Goal: Transaction & Acquisition: Purchase product/service

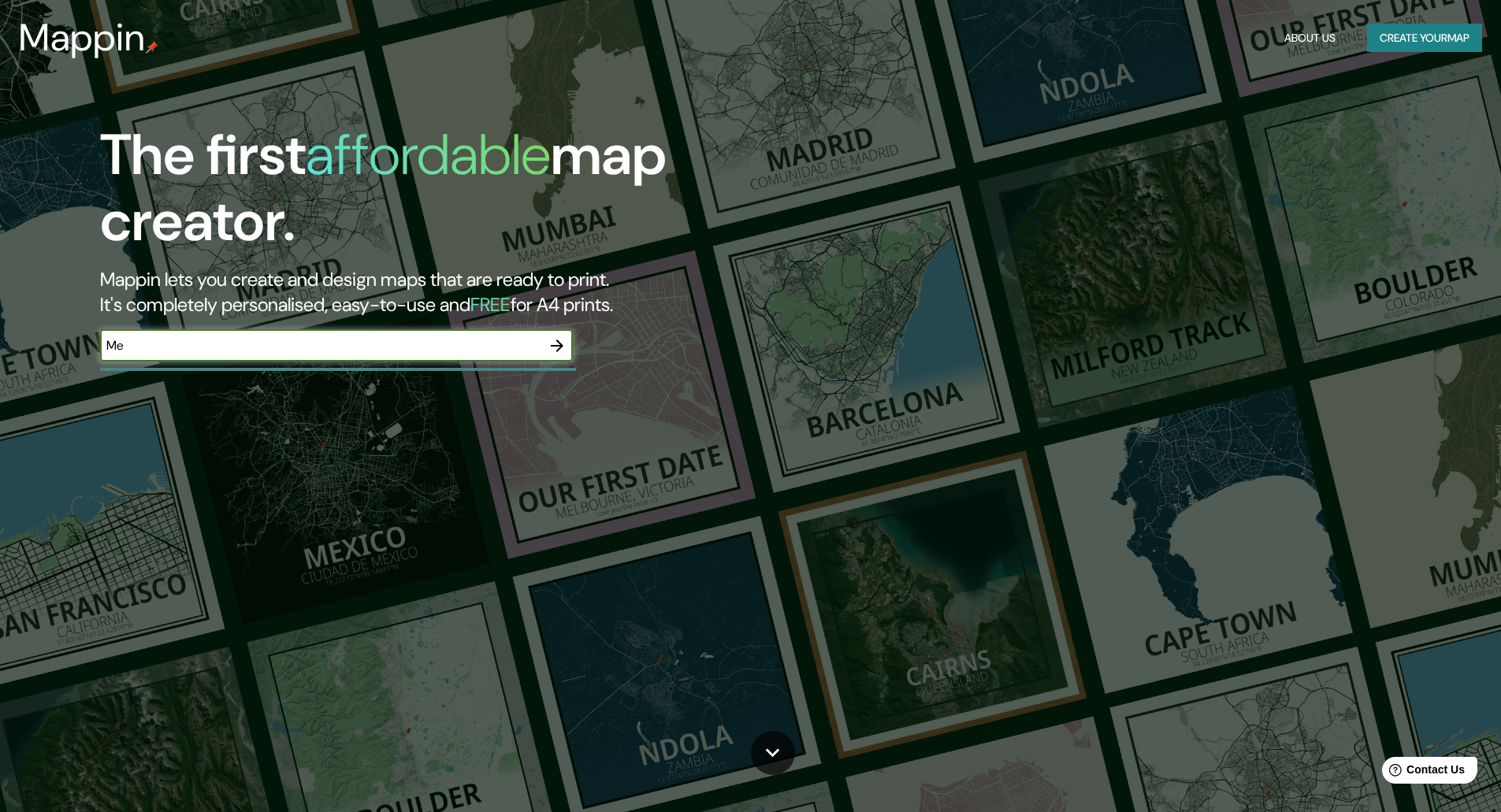
type input "M"
type input "[GEOGRAPHIC_DATA]"
click at [557, 339] on icon "button" at bounding box center [556, 345] width 12 height 12
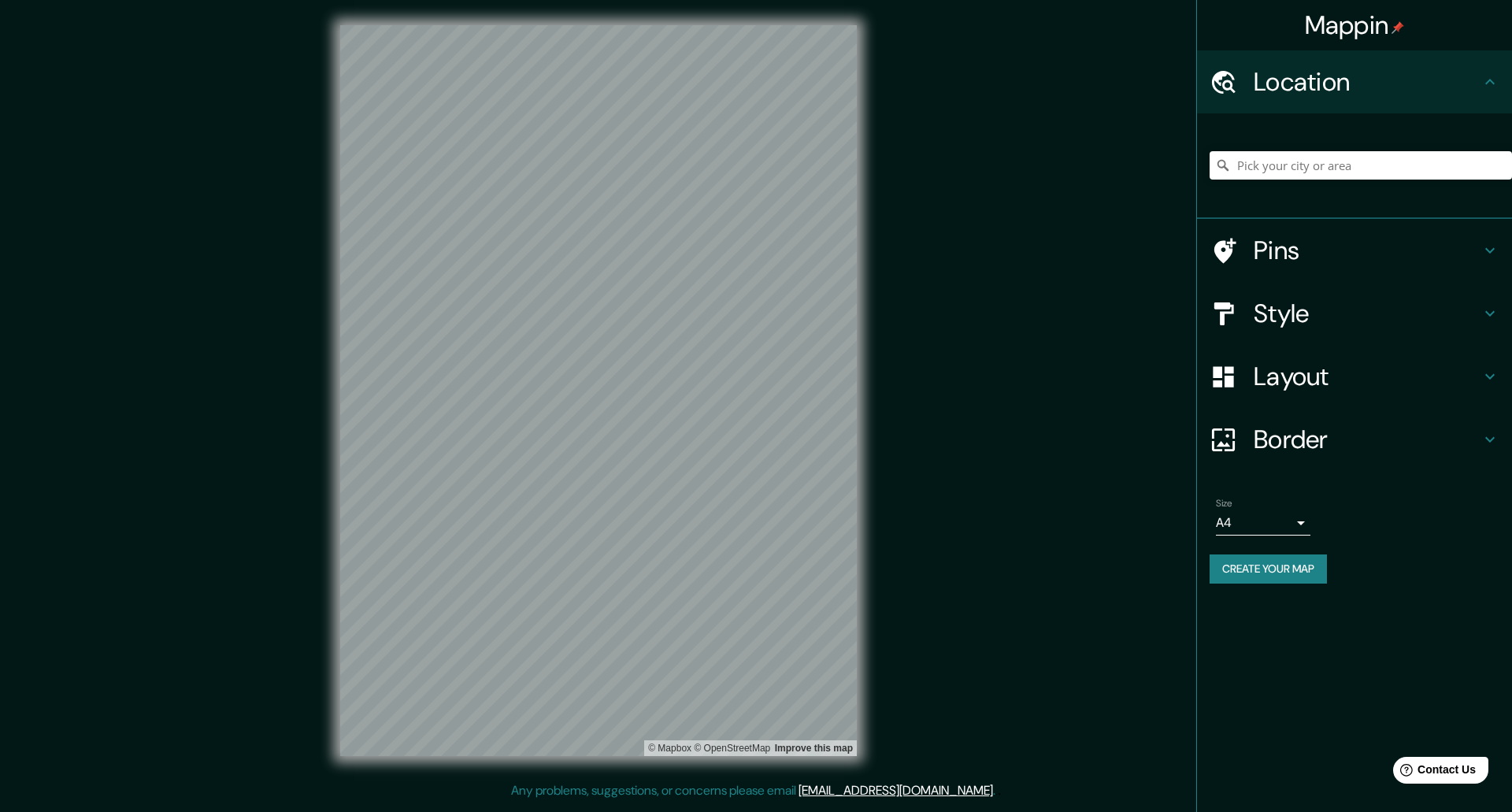
click at [1231, 515] on body "Mappin Location Pins Style Layout Border Choose a border. Hint : you can make l…" at bounding box center [756, 406] width 1512 height 812
click at [1241, 579] on li "A3" at bounding box center [1263, 584] width 94 height 28
click at [1245, 529] on body "Mappin Location Pins Style Layout Border Choose a border. Hint : you can make l…" at bounding box center [756, 406] width 1512 height 812
click at [1246, 608] on li "A1 ($2.50)" at bounding box center [1263, 613] width 94 height 28
click at [1241, 534] on body "Mappin Location Pins Style Layout Border Choose a border. Hint : you can make l…" at bounding box center [756, 406] width 1512 height 812
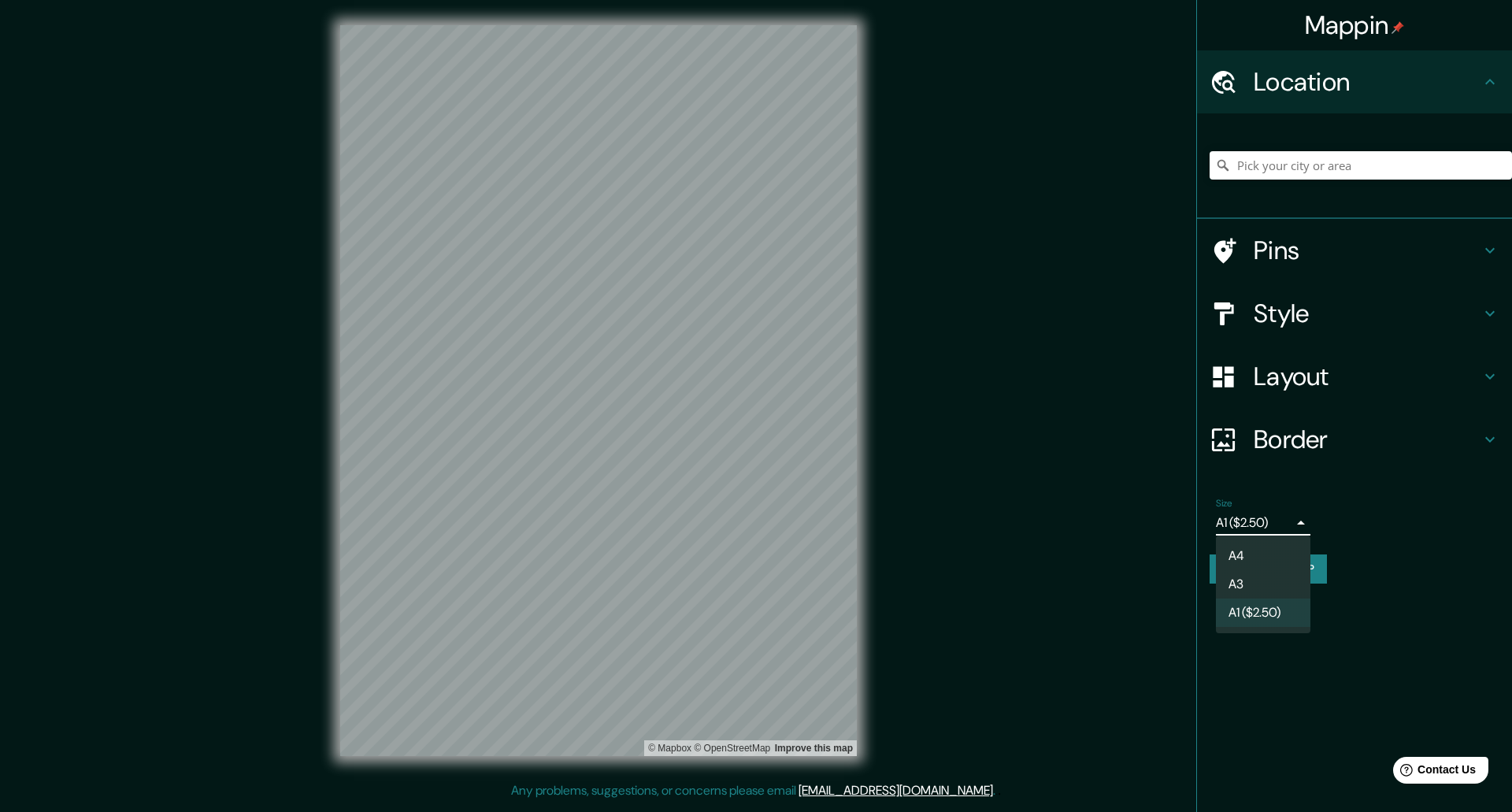
click at [1235, 547] on li "A4" at bounding box center [1263, 556] width 94 height 28
type input "single"
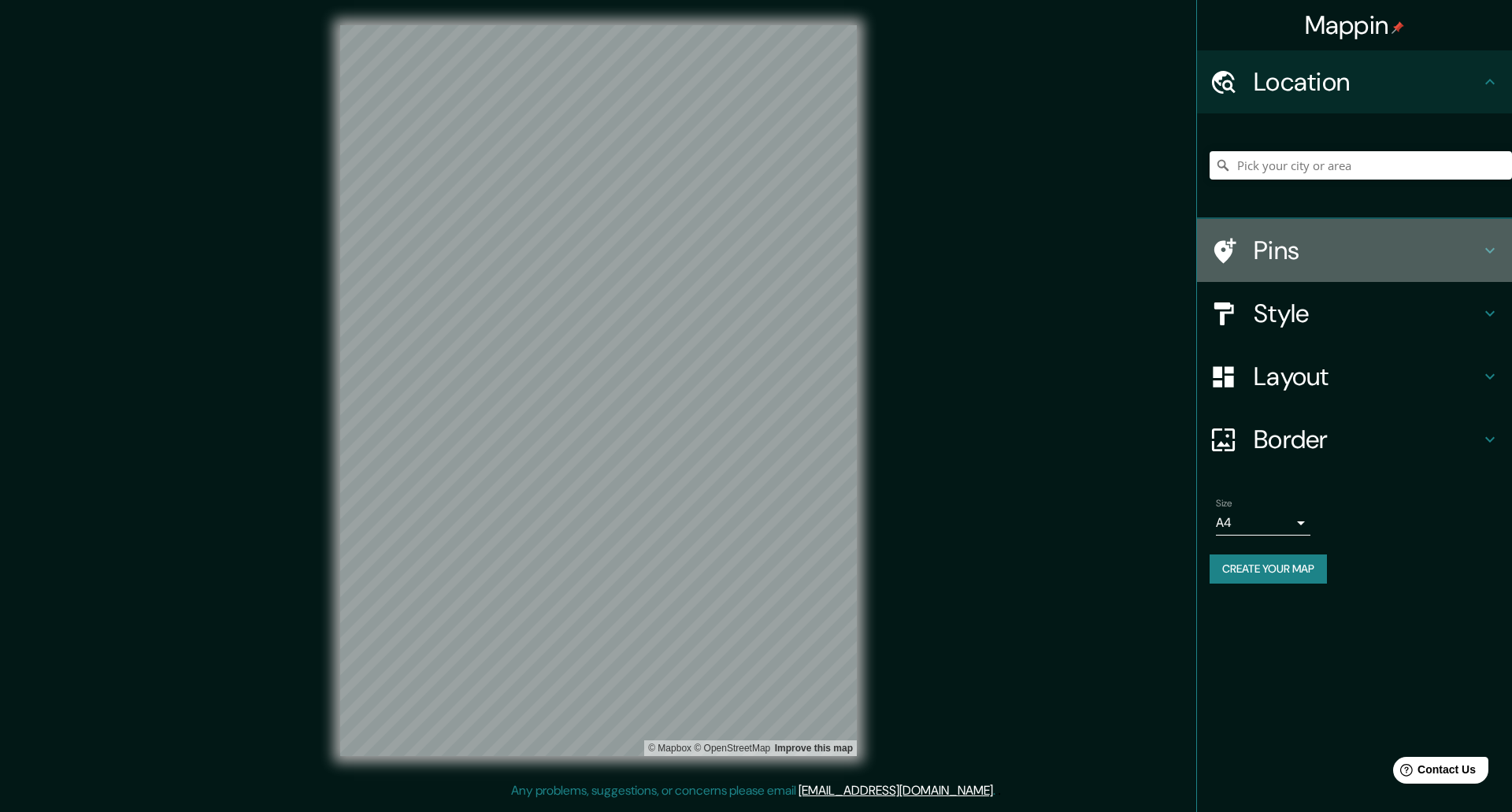
click at [1309, 254] on h4 "Pins" at bounding box center [1367, 251] width 227 height 31
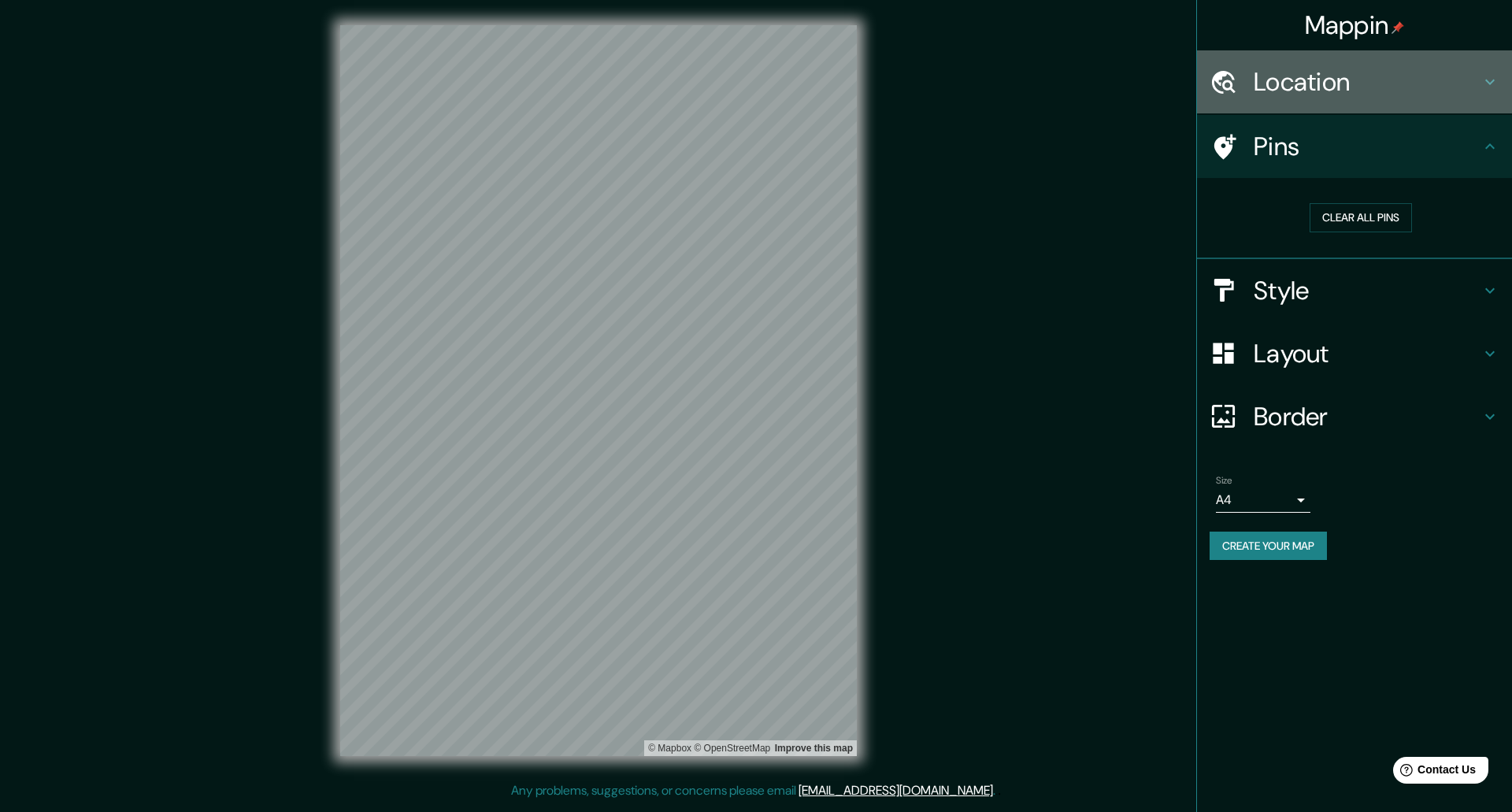
click at [1253, 74] on div at bounding box center [1231, 82] width 44 height 27
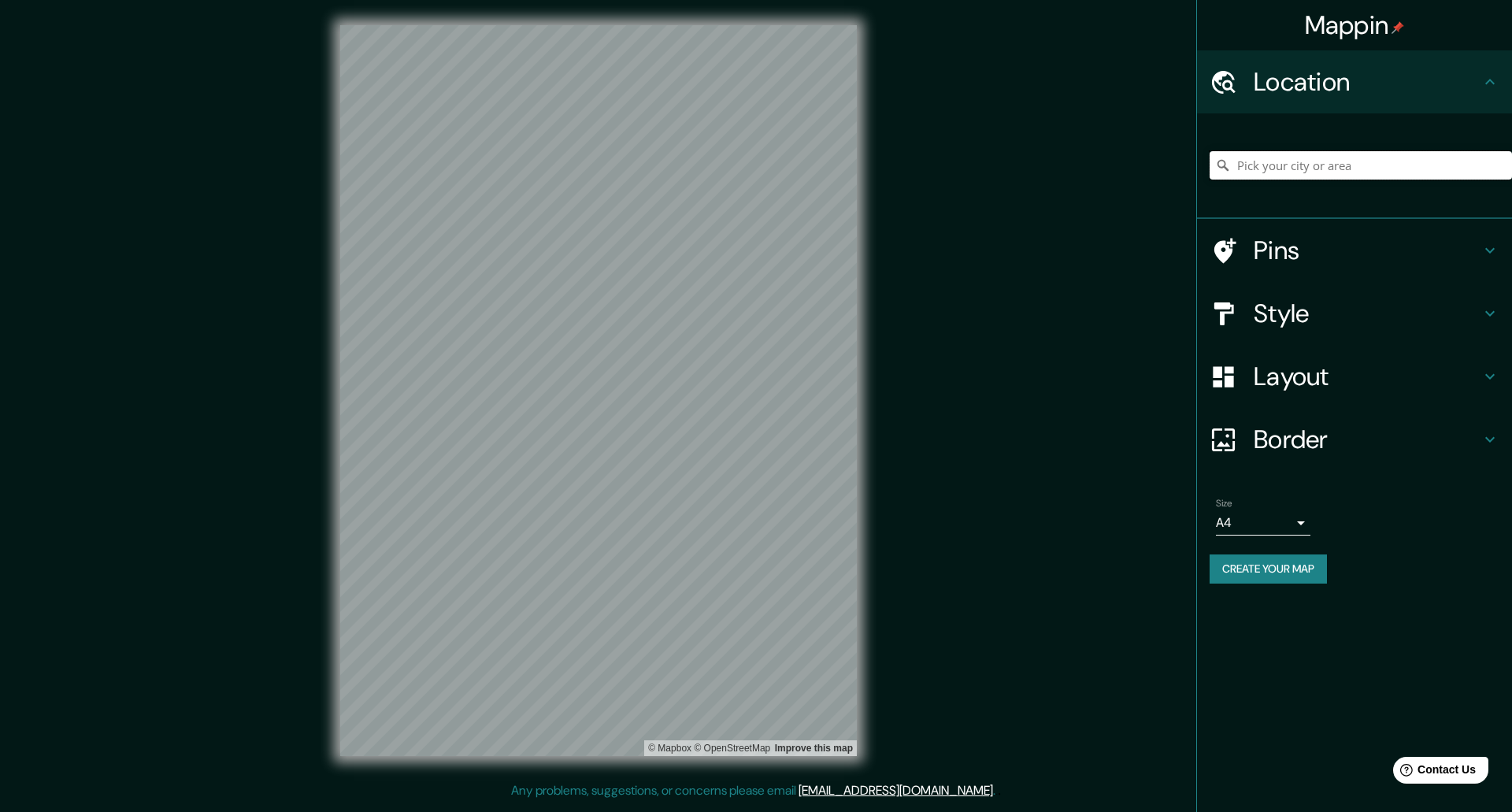
click at [1270, 166] on input "Pick your city or area" at bounding box center [1361, 166] width 302 height 28
type input "[GEOGRAPHIC_DATA], [GEOGRAPHIC_DATA], [GEOGRAPHIC_DATA]"
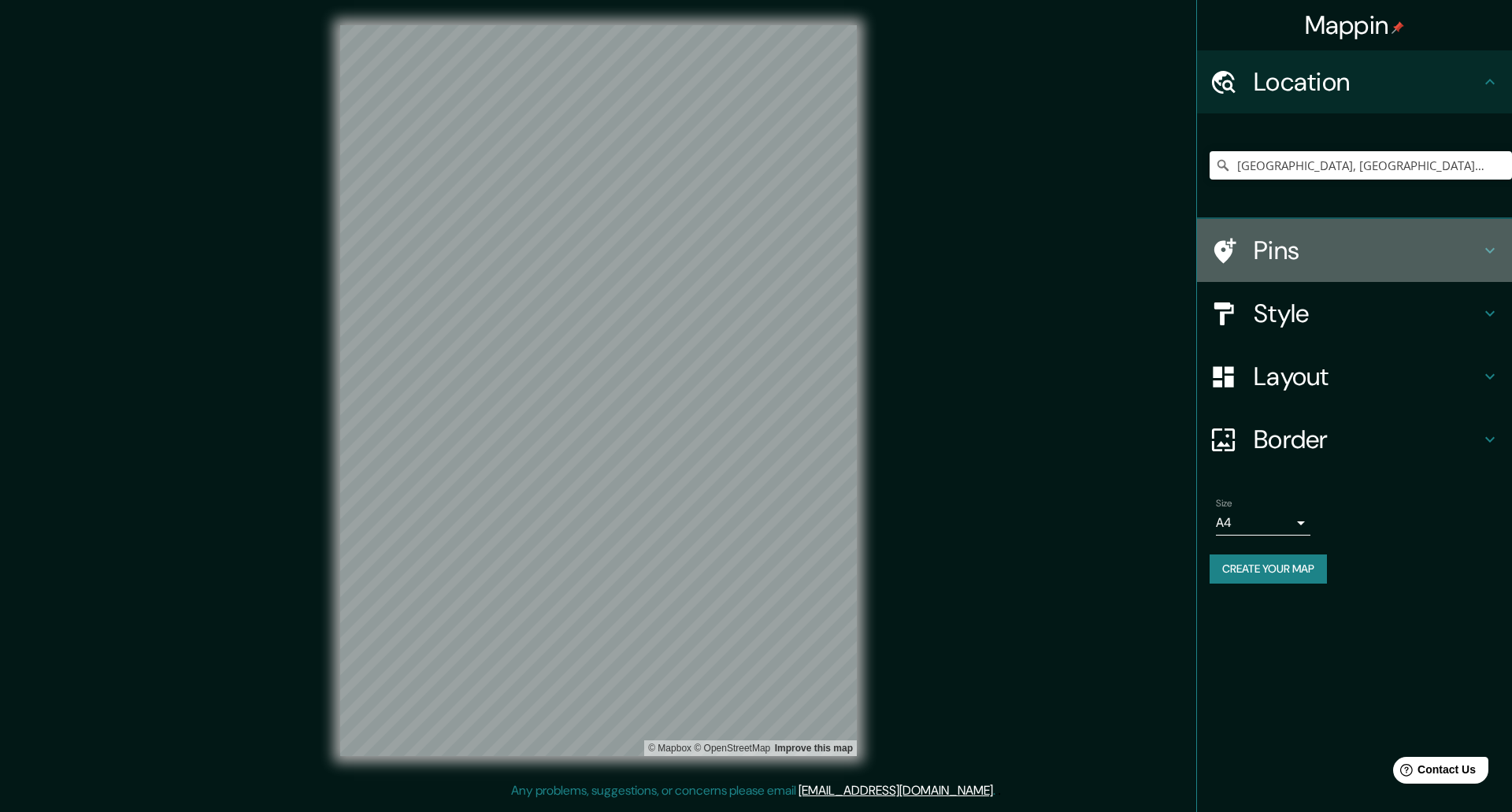
click at [1318, 269] on div "Pins" at bounding box center [1355, 251] width 315 height 63
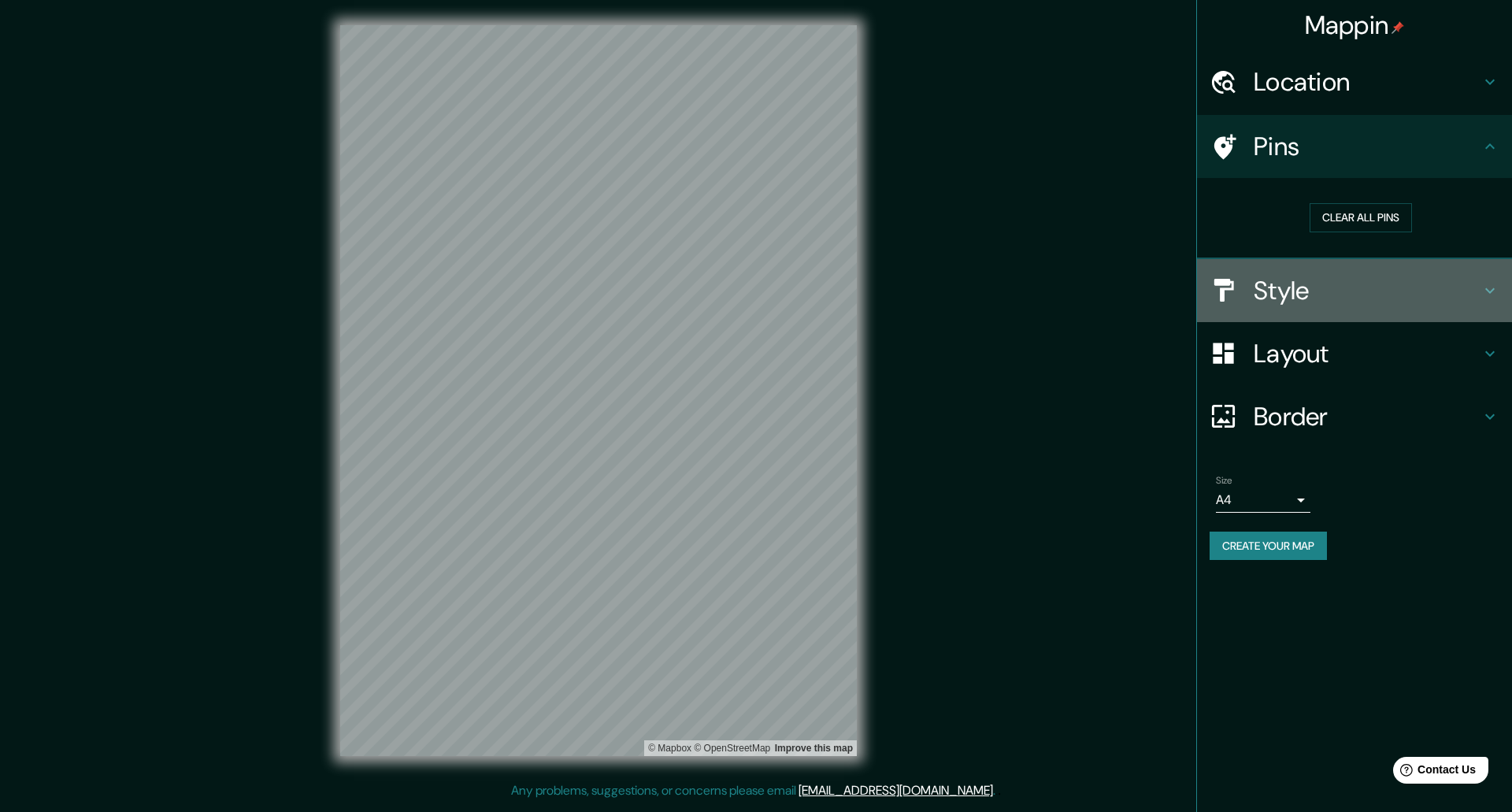
click at [1294, 298] on h4 "Style" at bounding box center [1367, 291] width 227 height 31
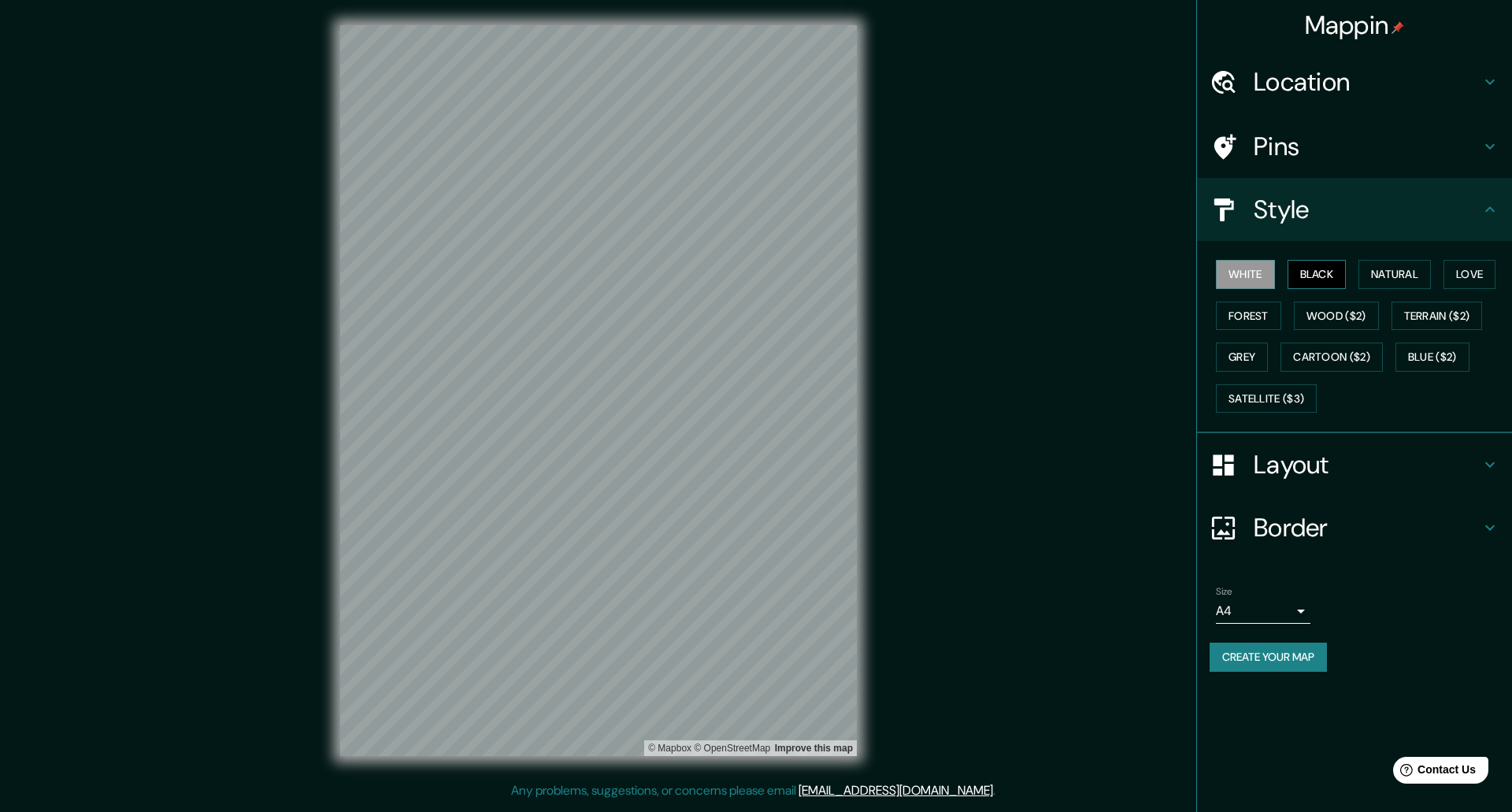
click at [1306, 275] on button "Black" at bounding box center [1317, 274] width 59 height 29
click at [1419, 266] on button "Natural" at bounding box center [1395, 274] width 73 height 29
click at [1452, 265] on button "Love" at bounding box center [1470, 274] width 52 height 29
click at [1249, 315] on button "Forest" at bounding box center [1248, 316] width 65 height 29
click at [1343, 316] on button "Wood ($2)" at bounding box center [1337, 316] width 85 height 29
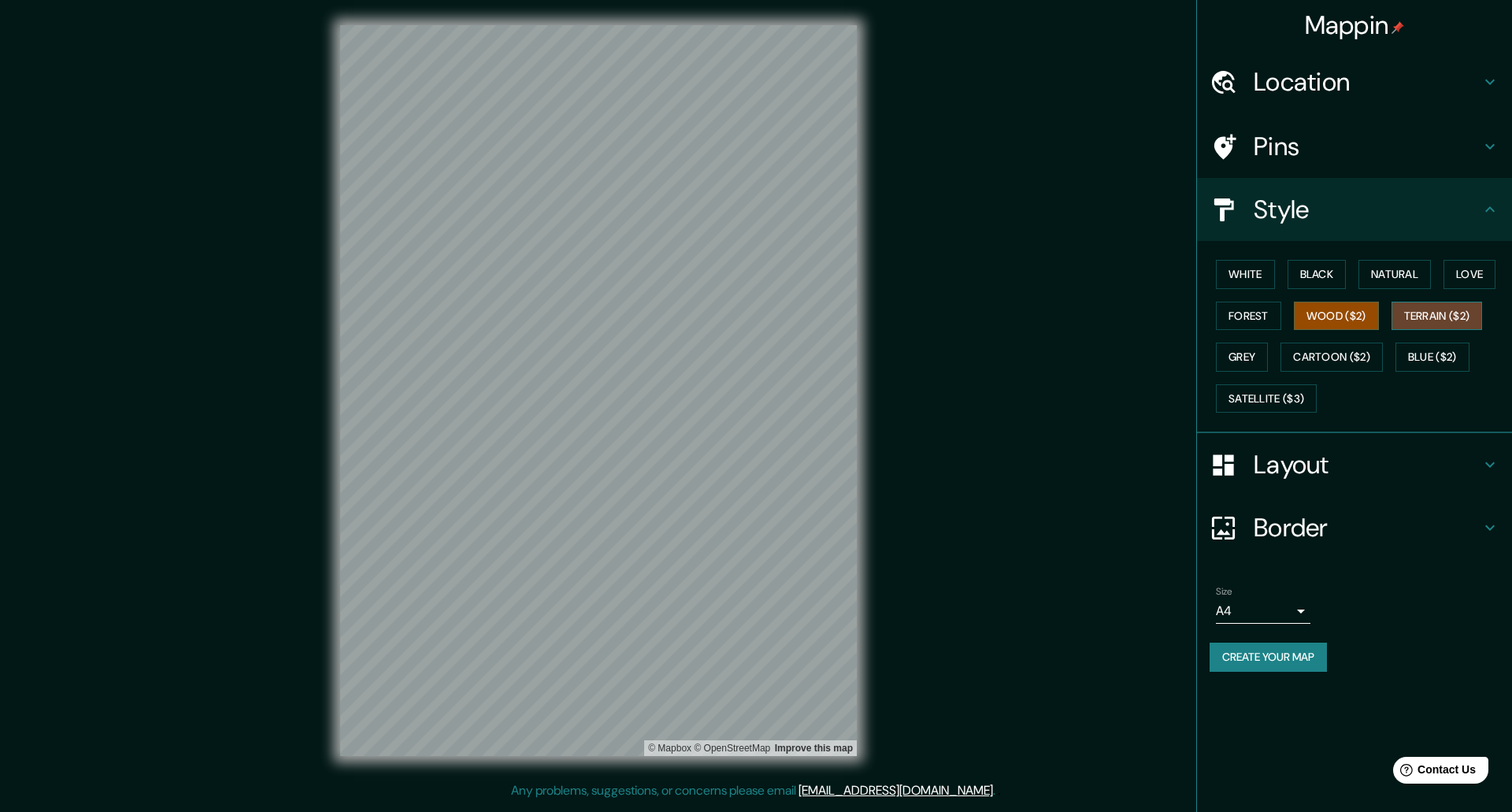
click at [1430, 307] on button "Terrain ($2)" at bounding box center [1438, 316] width 91 height 29
click at [1282, 391] on button "Satellite ($3)" at bounding box center [1266, 398] width 101 height 29
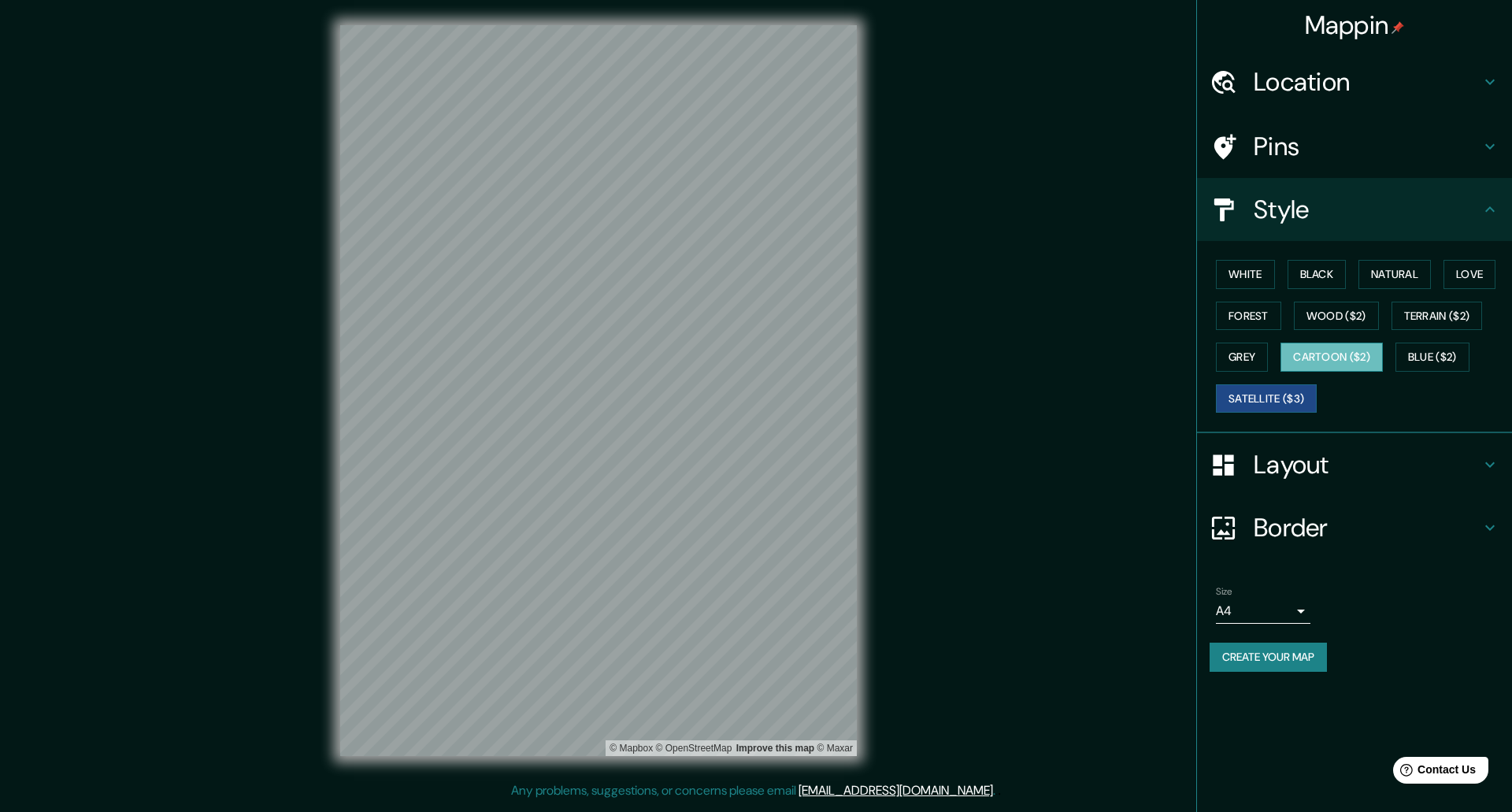
click at [1306, 368] on button "Cartoon ($2)" at bounding box center [1332, 357] width 103 height 29
click at [1294, 399] on button "Satellite ($3)" at bounding box center [1266, 398] width 101 height 29
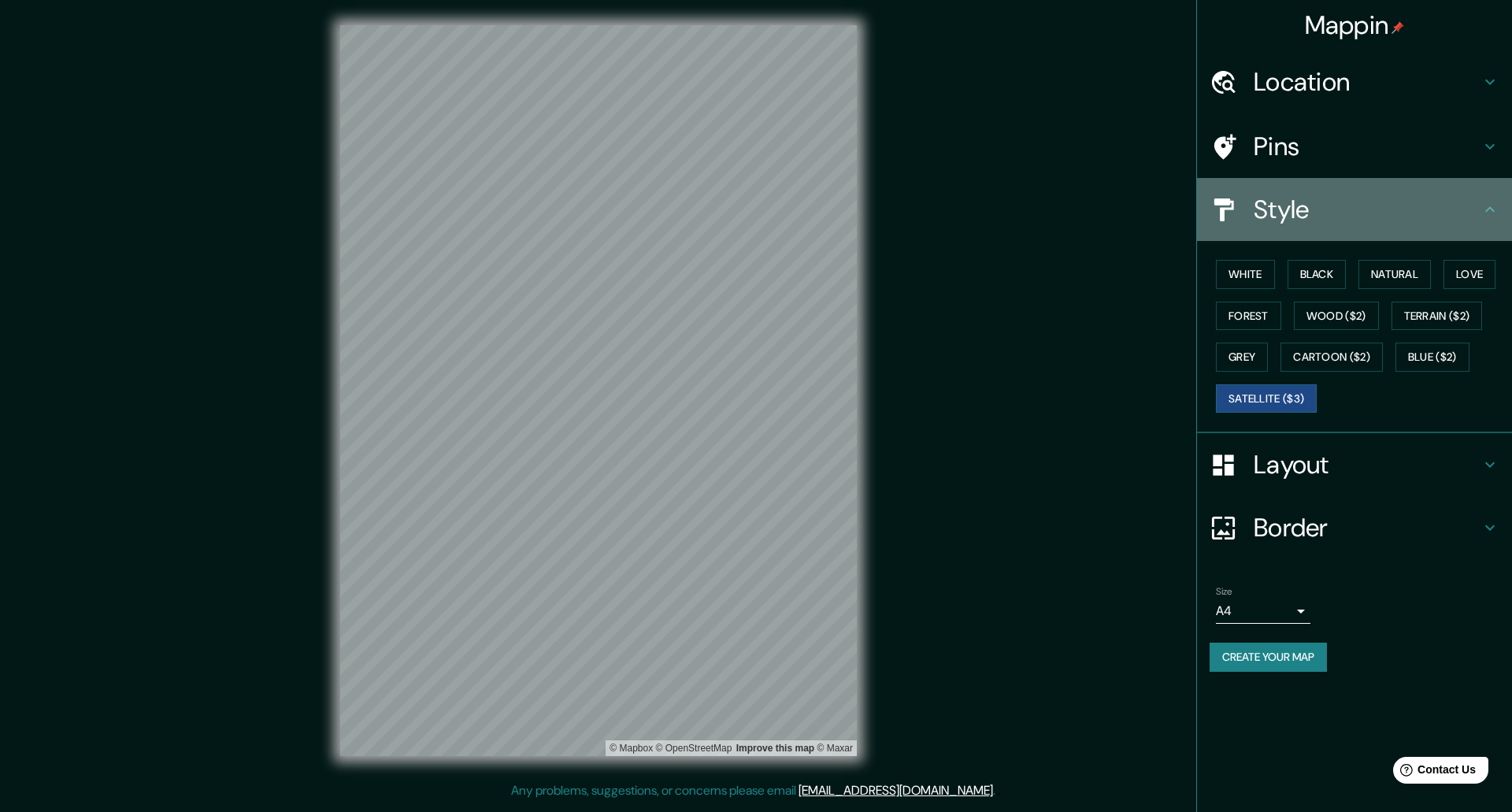
click at [1331, 228] on div "Style" at bounding box center [1355, 209] width 315 height 63
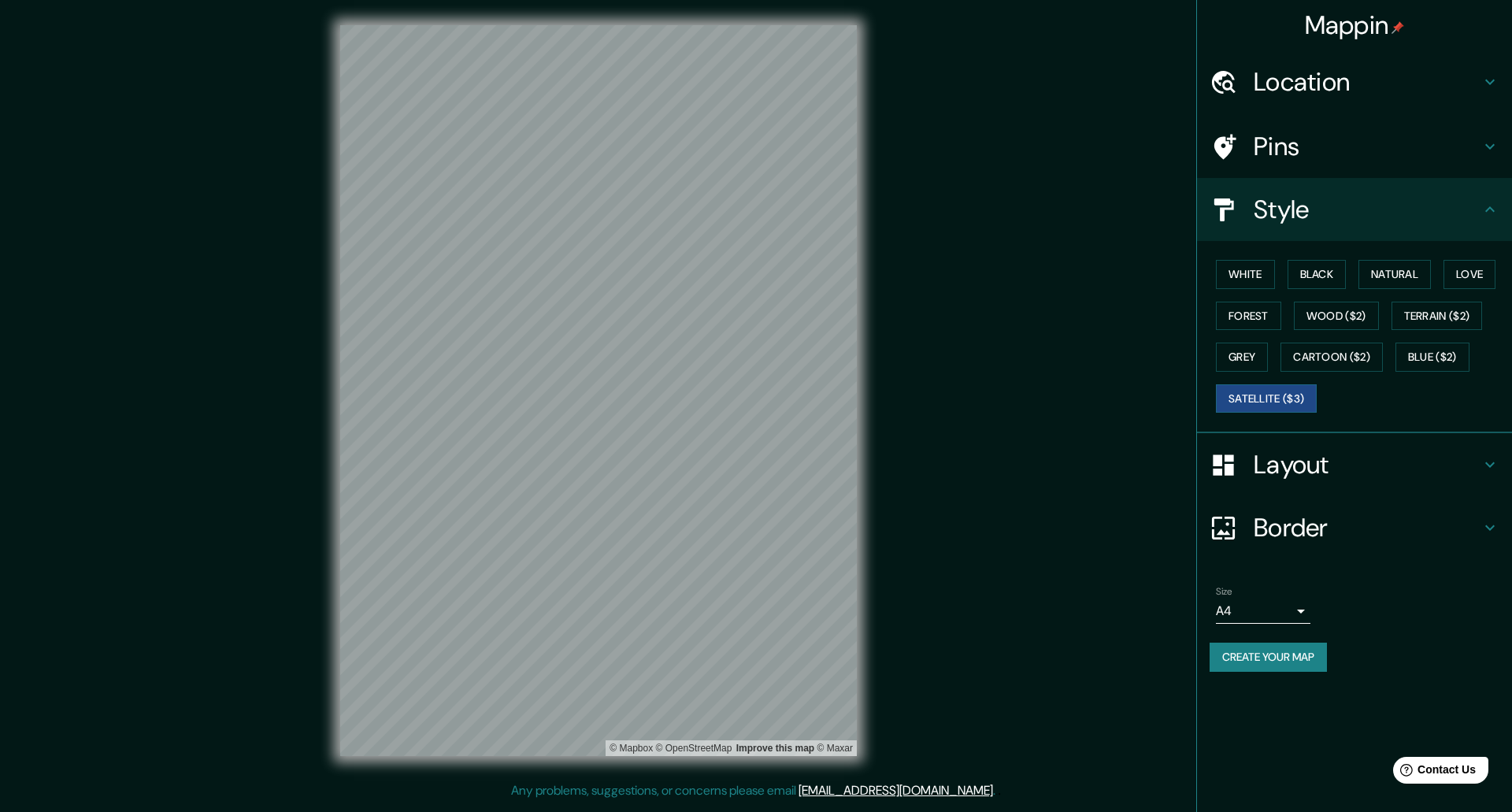
click at [1265, 454] on h4 "Layout" at bounding box center [1367, 464] width 227 height 31
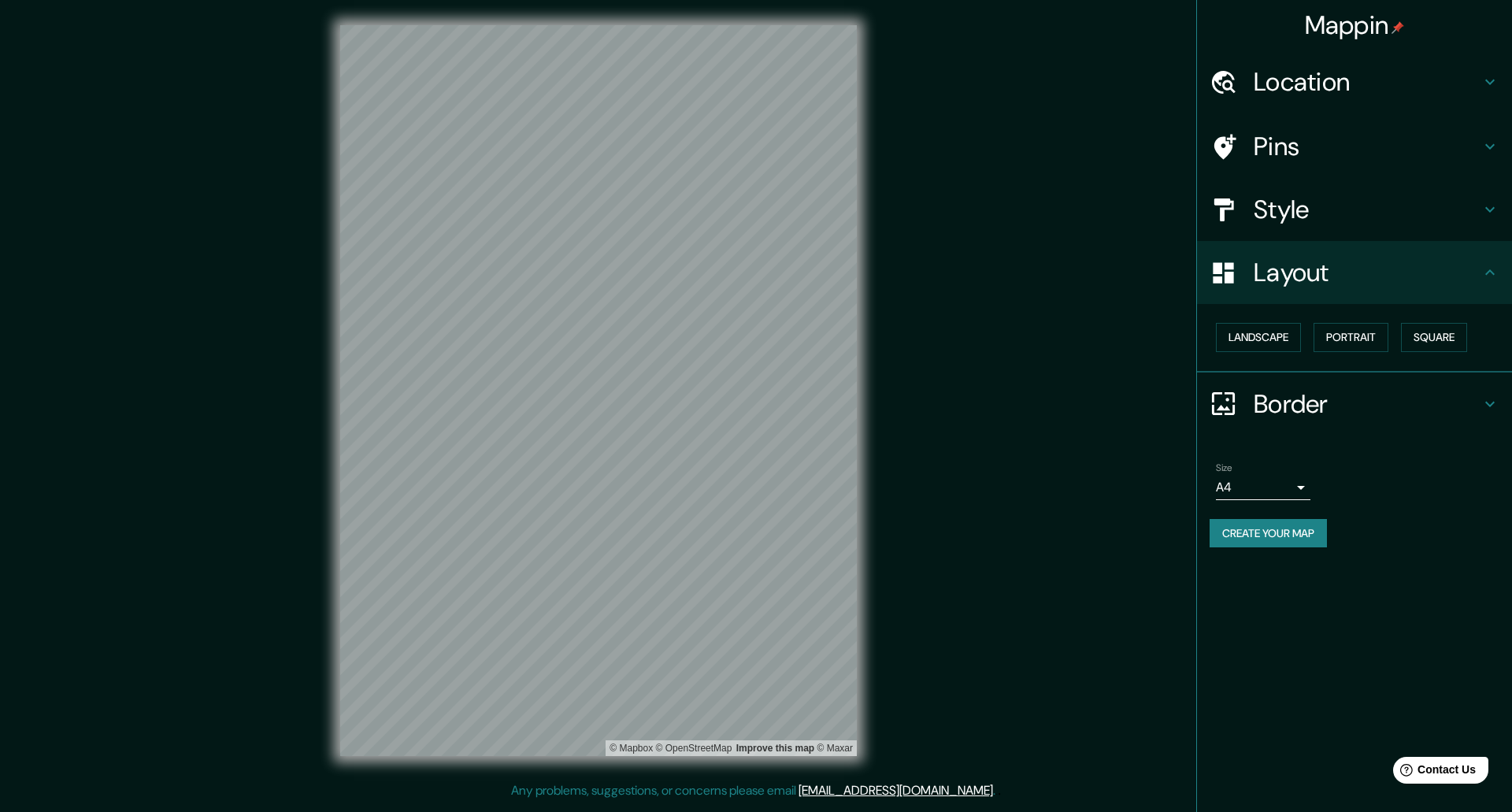
click at [1243, 402] on div at bounding box center [1231, 403] width 44 height 27
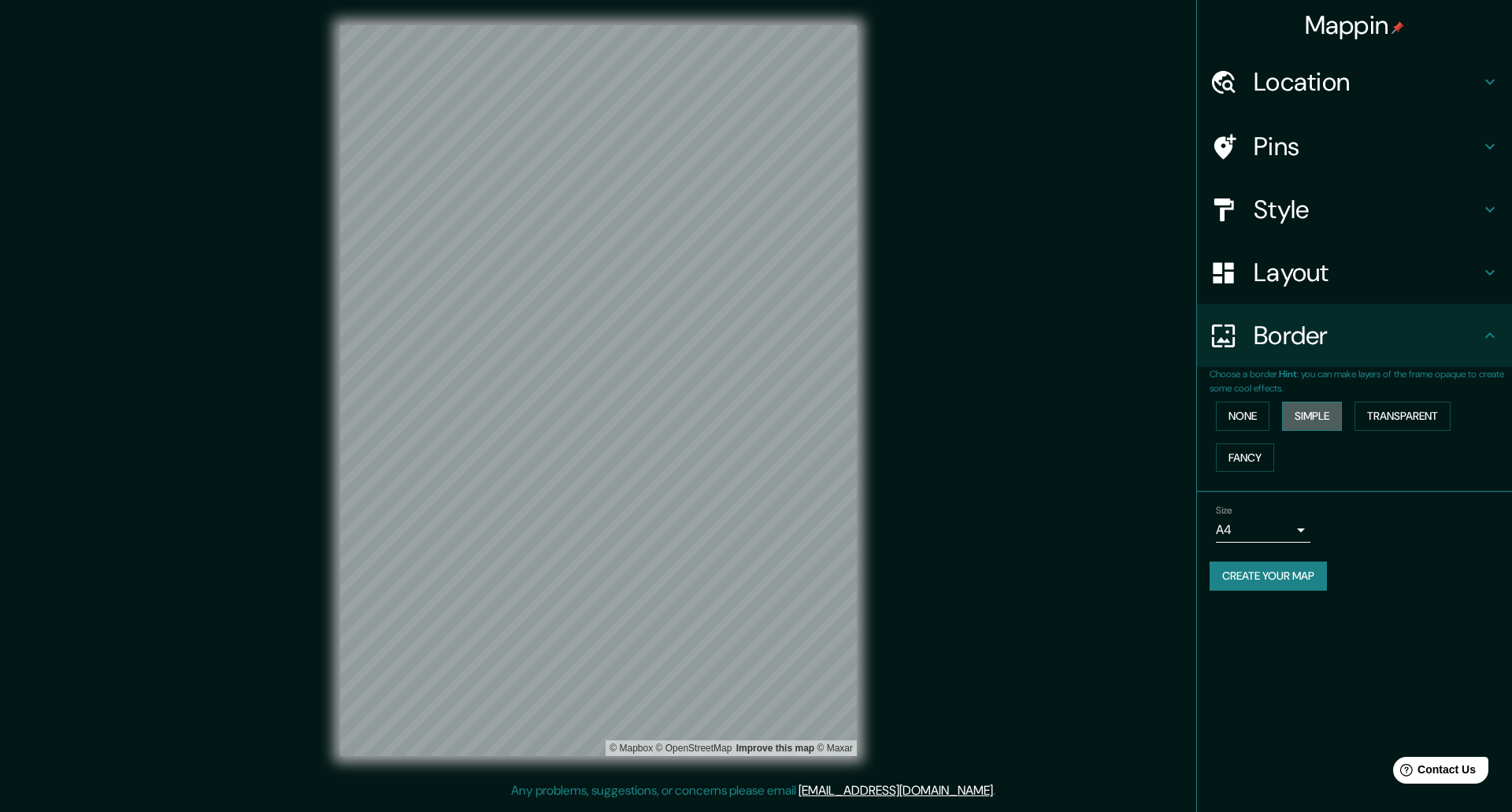
click at [1297, 420] on button "Simple" at bounding box center [1312, 416] width 60 height 29
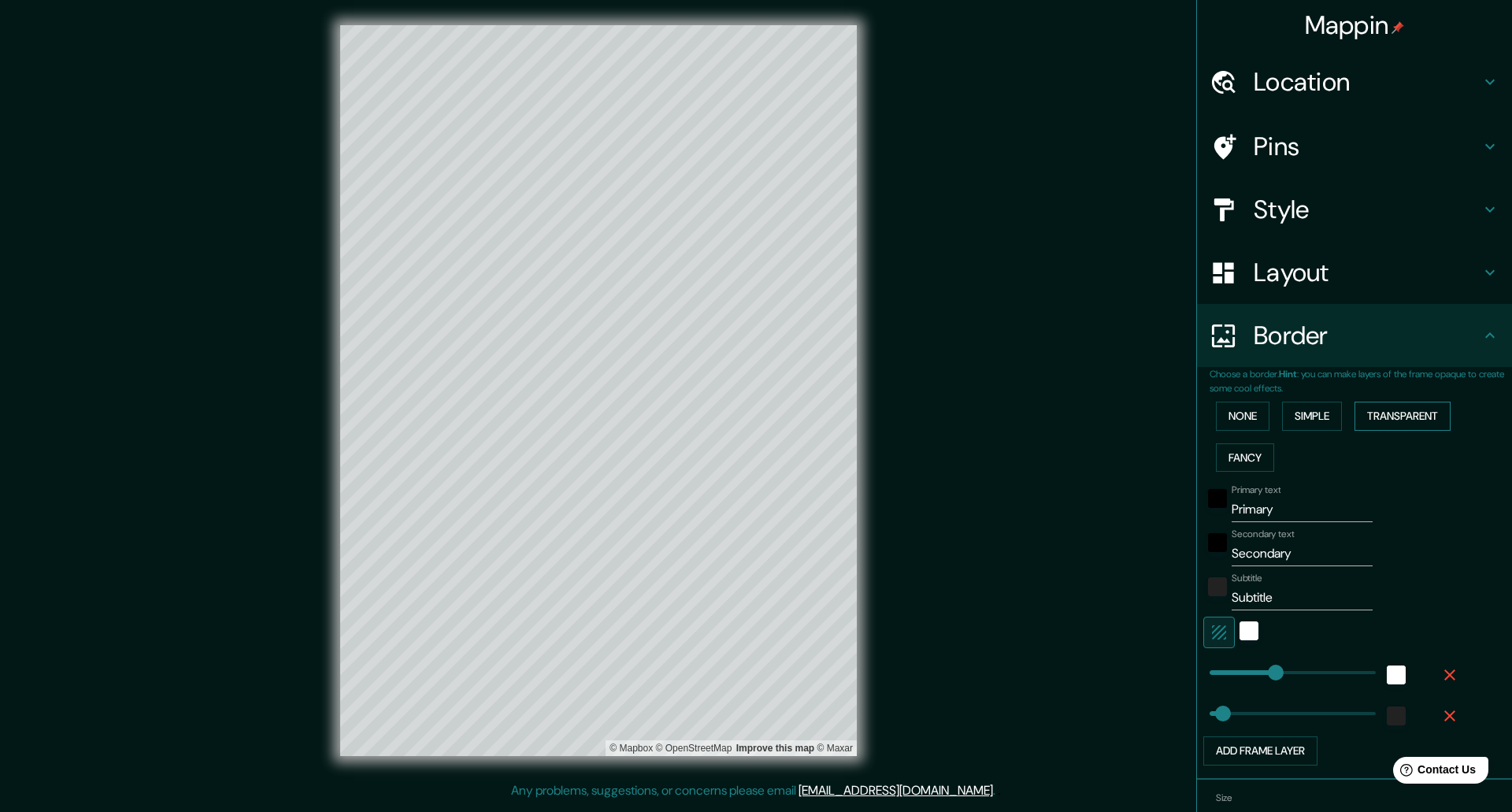
click at [1409, 418] on button "Transparent" at bounding box center [1403, 416] width 96 height 29
click at [1236, 456] on button "Fancy" at bounding box center [1245, 458] width 58 height 29
click at [1233, 424] on button "None" at bounding box center [1242, 416] width 54 height 29
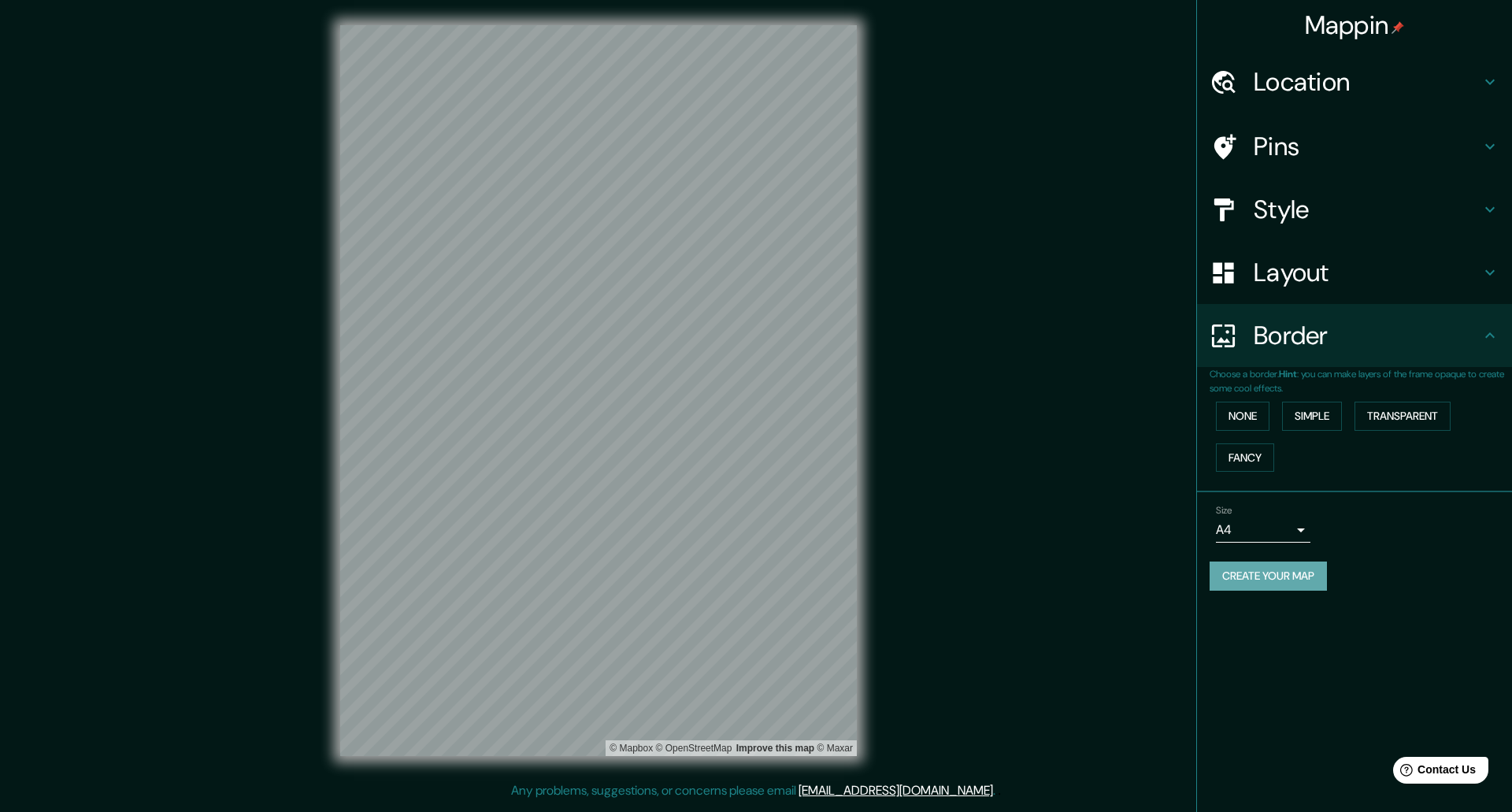
click at [1242, 579] on button "Create your map" at bounding box center [1269, 576] width 118 height 29
click at [1241, 575] on button "Create your map" at bounding box center [1269, 576] width 118 height 29
click at [1295, 64] on div "Location" at bounding box center [1355, 82] width 315 height 63
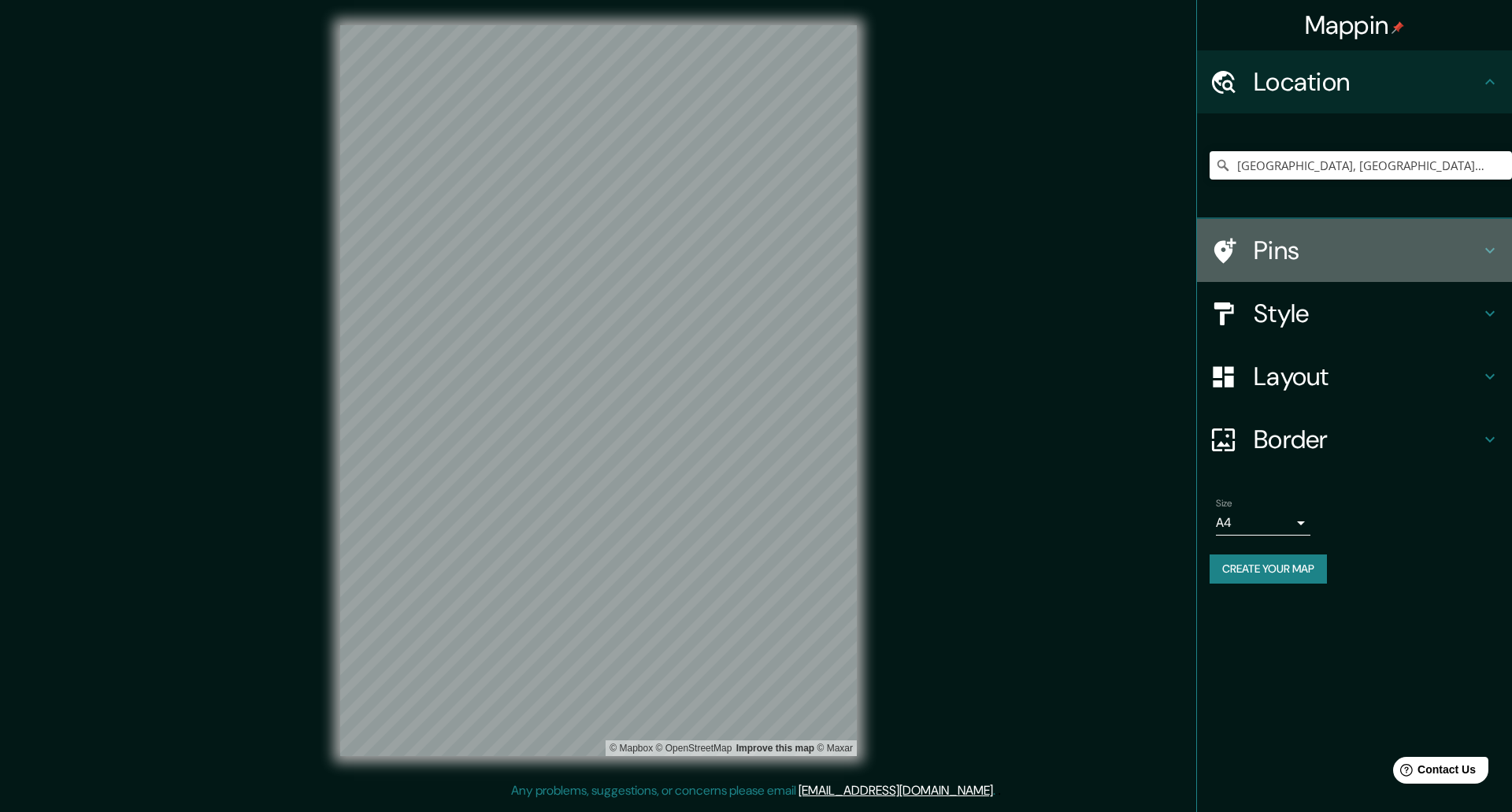
click at [1301, 267] on div "Pins" at bounding box center [1355, 251] width 315 height 63
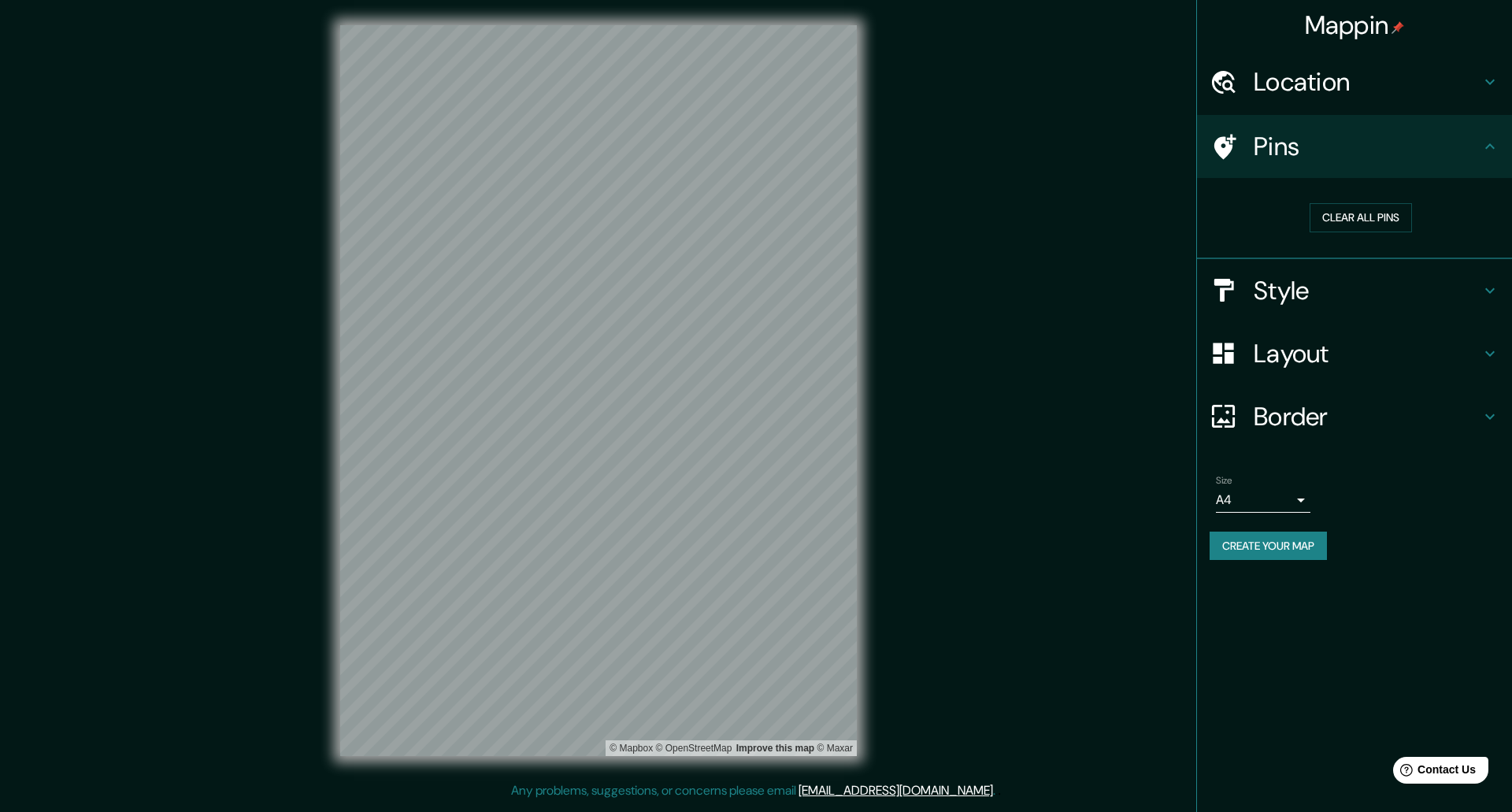
click at [1298, 276] on h4 "Style" at bounding box center [1367, 291] width 227 height 31
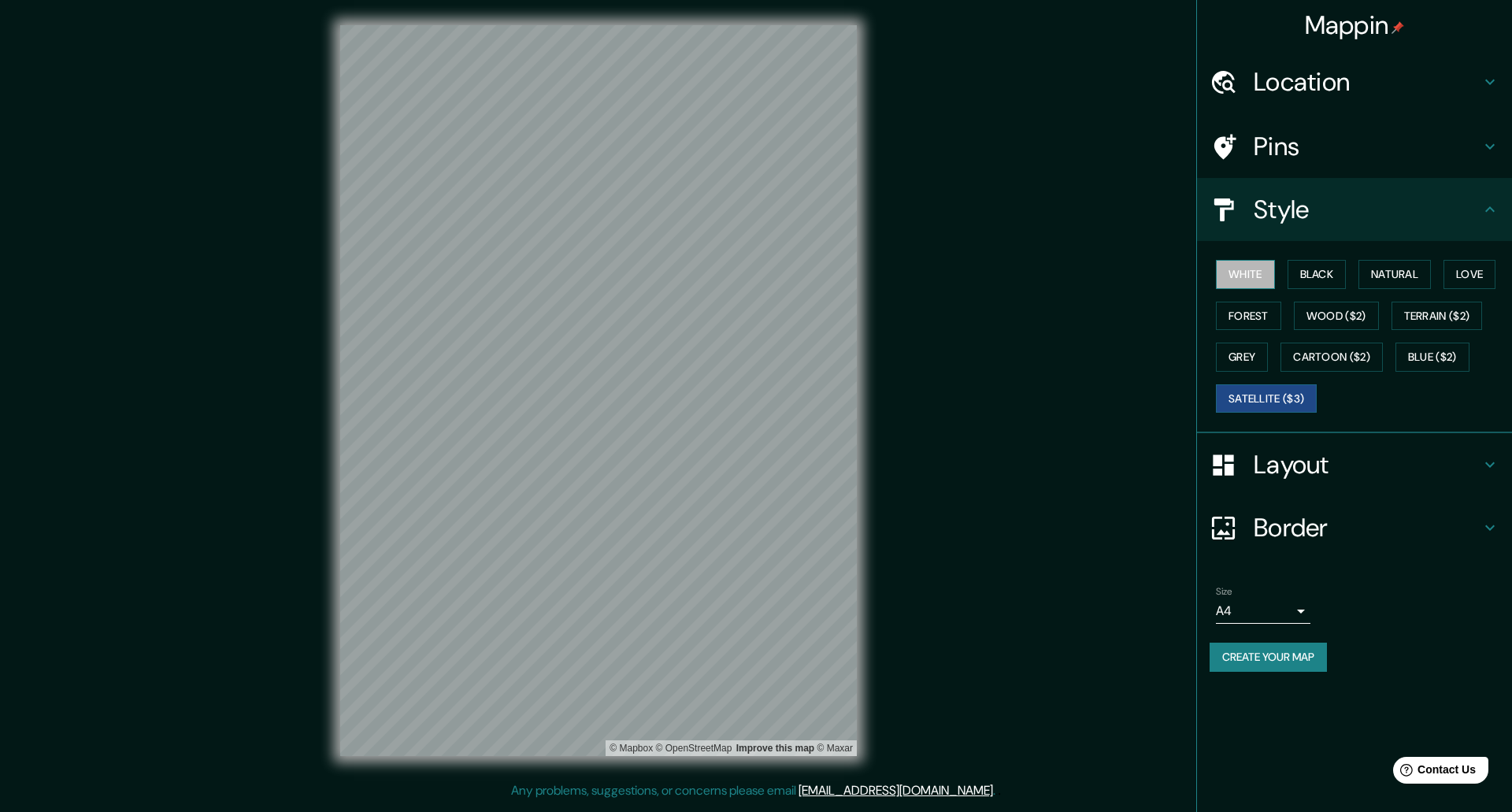
click at [1250, 269] on button "White" at bounding box center [1245, 274] width 59 height 29
click at [1426, 322] on button "Terrain ($2)" at bounding box center [1438, 316] width 91 height 29
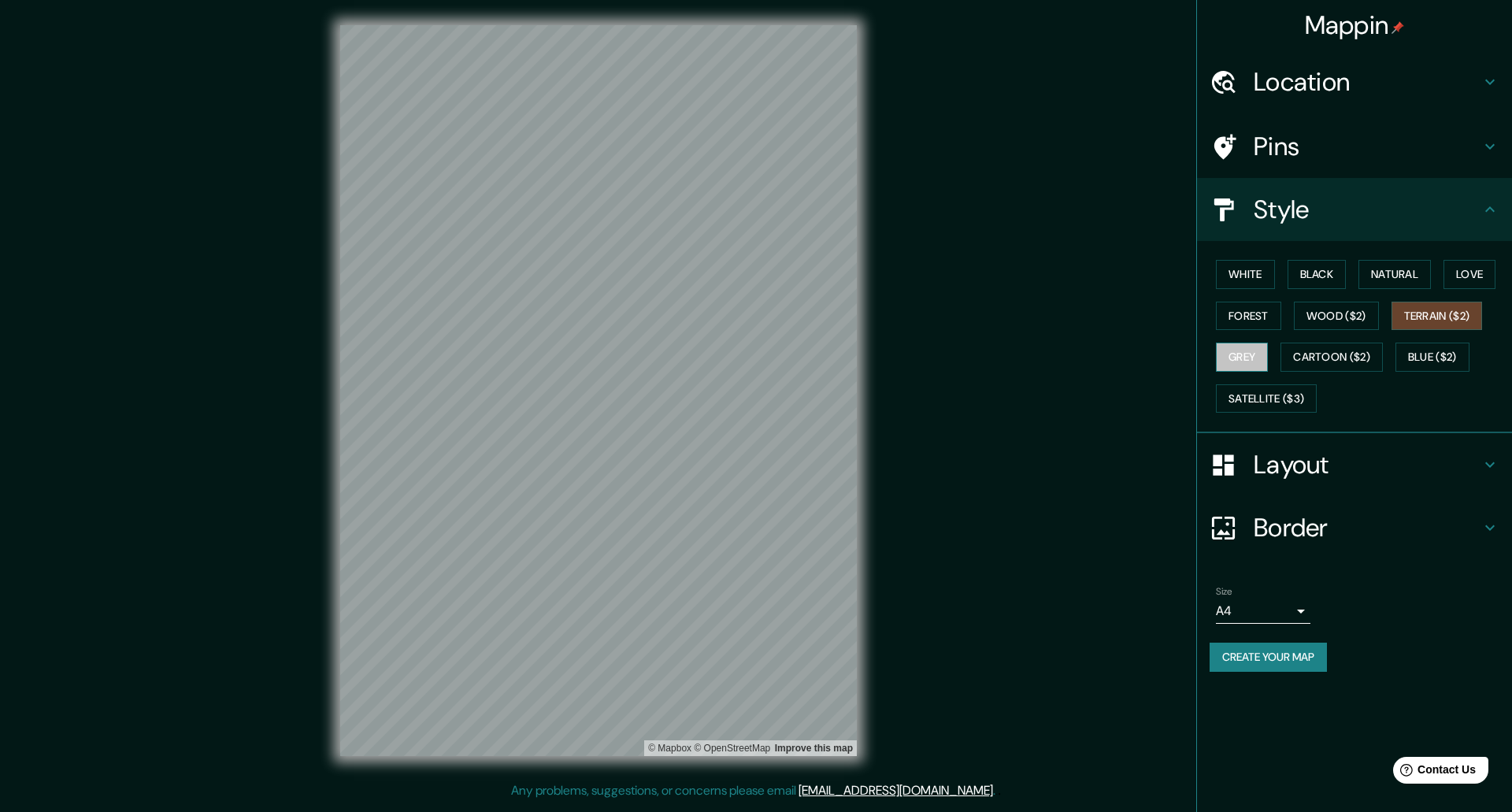
click at [1239, 360] on button "Grey" at bounding box center [1241, 357] width 52 height 29
click at [1303, 354] on button "Cartoon ($2)" at bounding box center [1332, 357] width 103 height 29
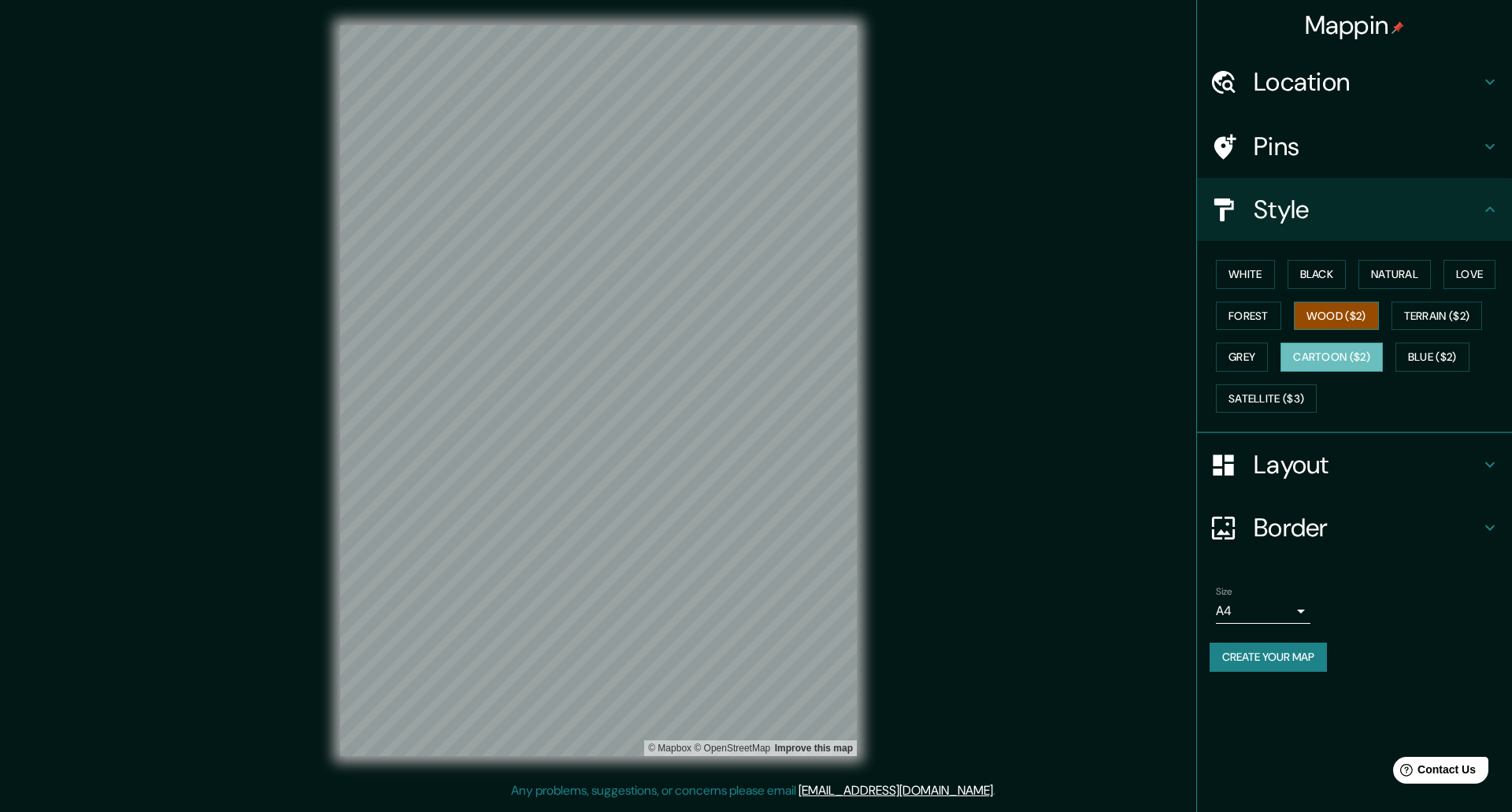
click at [1332, 319] on button "Wood ($2)" at bounding box center [1337, 316] width 85 height 29
click at [1250, 316] on button "Forest" at bounding box center [1248, 316] width 65 height 29
click at [1368, 284] on button "Natural" at bounding box center [1395, 274] width 73 height 29
click at [1339, 281] on button "Black" at bounding box center [1317, 274] width 59 height 29
click at [1257, 276] on button "White" at bounding box center [1245, 274] width 59 height 29
